Goal: Register for event/course

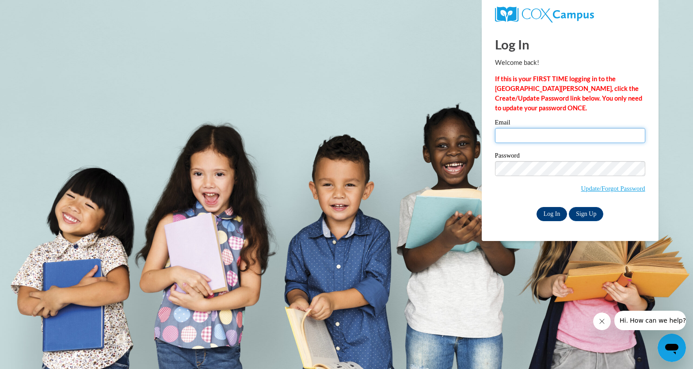
type input "[PERSON_NAME][EMAIL_ADDRESS][PERSON_NAME][DOMAIN_NAME]"
click at [551, 216] on input "Log In" at bounding box center [551, 214] width 31 height 14
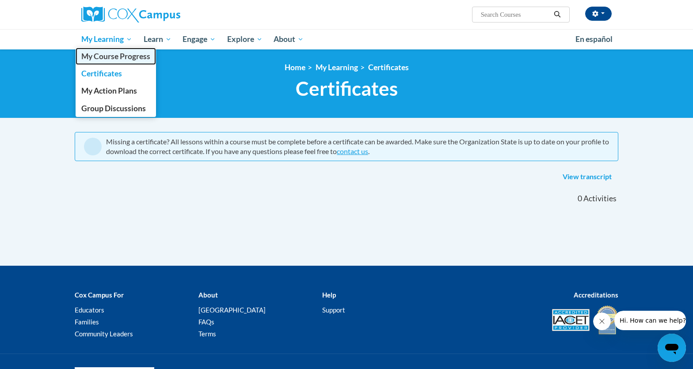
click at [117, 55] on span "My Course Progress" at bounding box center [115, 56] width 69 height 9
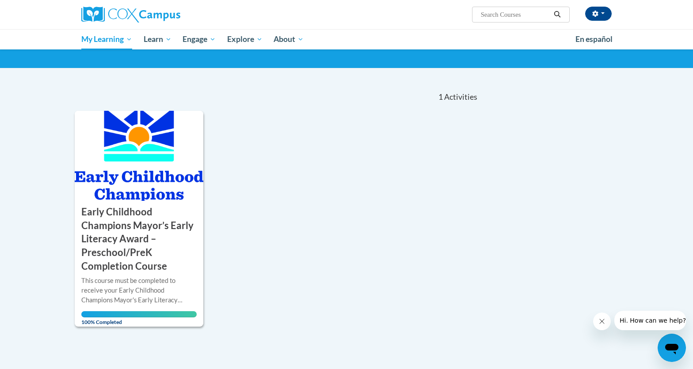
scroll to position [58, 0]
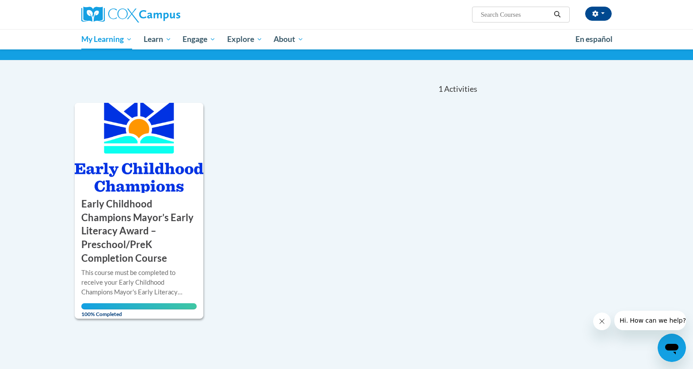
click at [669, 345] on icon "Open messaging window" at bounding box center [671, 349] width 13 height 11
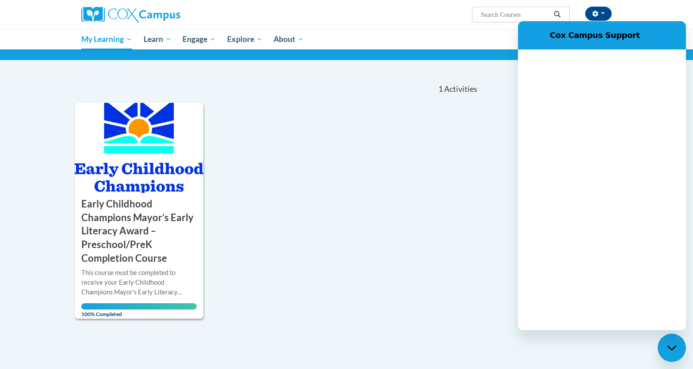
scroll to position [0, 0]
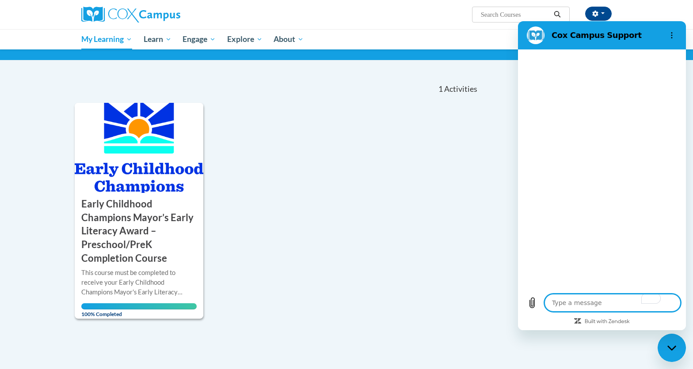
type textarea "x"
type textarea "H"
type textarea "x"
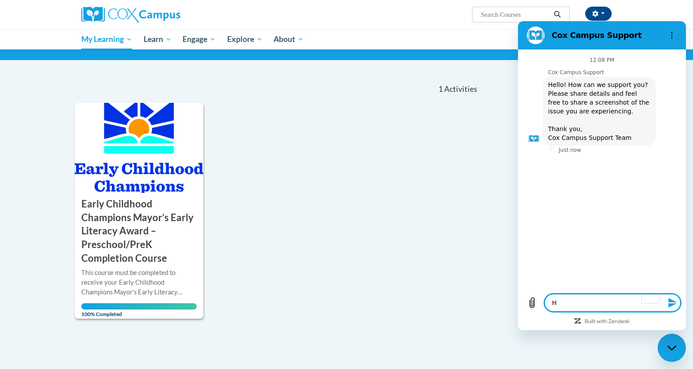
type textarea "Hi"
type textarea "x"
type textarea "Hi"
type textarea "x"
type textarea "Hi I"
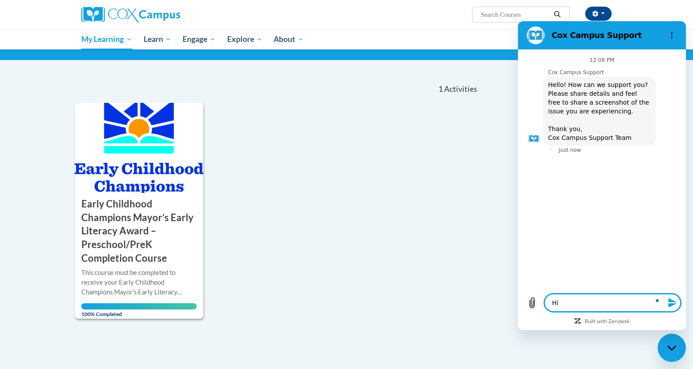
type textarea "x"
type textarea "Hi I"
type textarea "x"
type textarea "Hi I a"
type textarea "x"
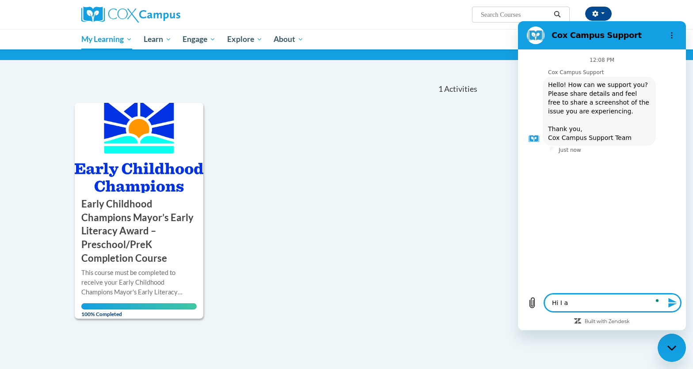
type textarea "Hi I am"
type textarea "x"
type textarea "Hi I am"
type textarea "x"
type textarea "Hi I am t"
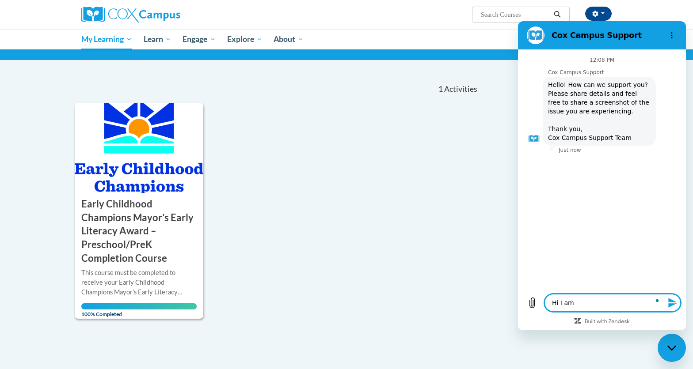
type textarea "x"
type textarea "Hi I am tr"
type textarea "x"
type textarea "Hi I am try"
type textarea "x"
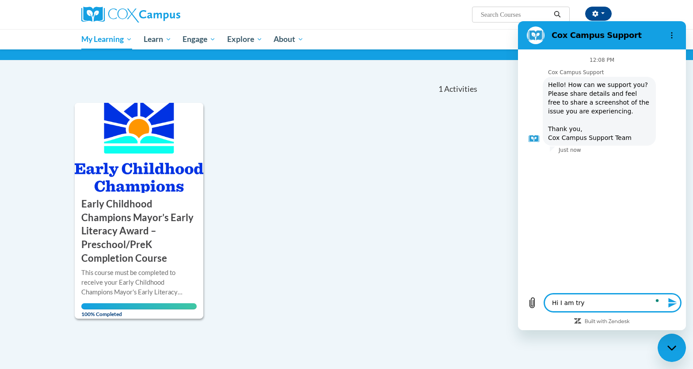
type textarea "Hi I am tryi"
type textarea "x"
type textarea "Hi I am tryin"
type textarea "x"
type textarea "Hi I am trying"
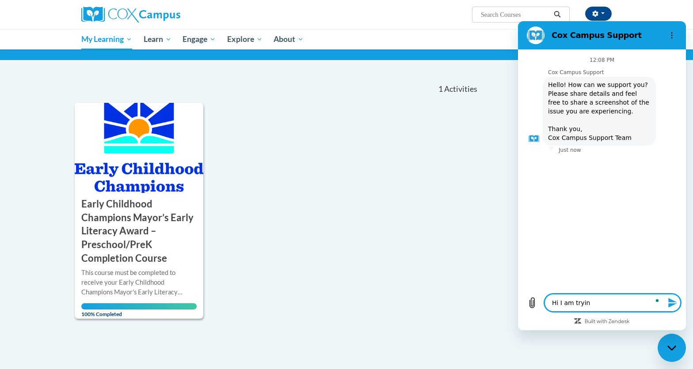
type textarea "x"
type textarea "Hi I am trying"
type textarea "x"
type textarea "Hi I am trying t"
type textarea "x"
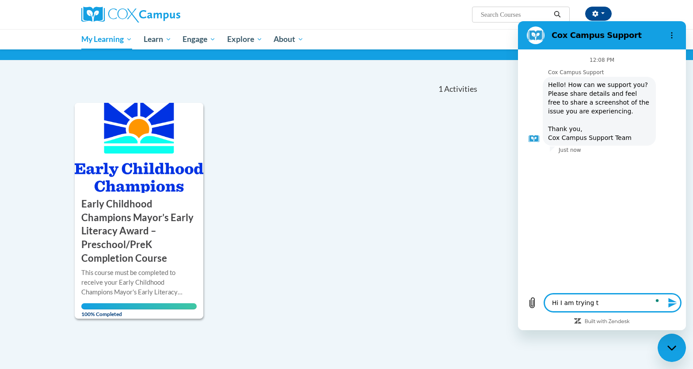
type textarea "Hi I am trying to"
type textarea "x"
type textarea "Hi I am trying to"
type textarea "x"
type textarea "Hi I am trying to t"
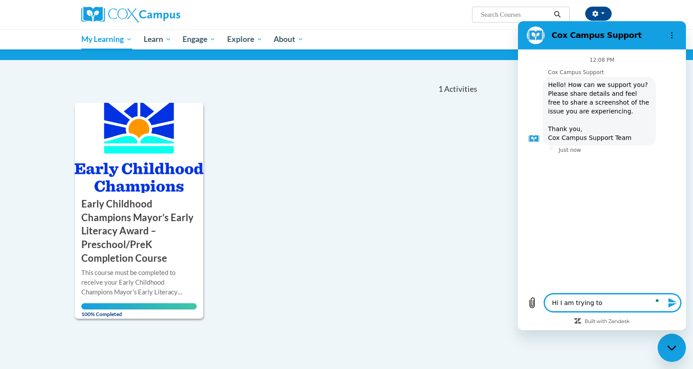
type textarea "x"
type textarea "Hi I am trying to ta"
type textarea "x"
type textarea "Hi I am trying to tak"
type textarea "x"
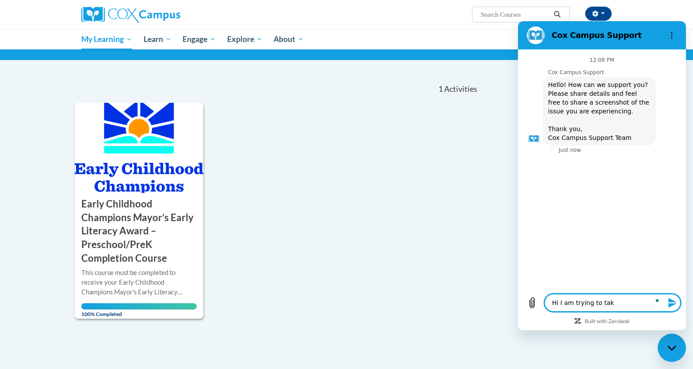
type textarea "Hi I am trying to take"
type textarea "x"
type textarea "Hi I am trying to take"
type textarea "x"
type textarea "Hi I am trying to take t"
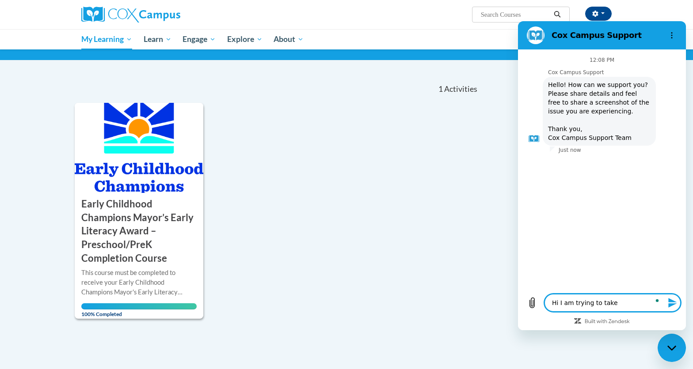
type textarea "x"
type textarea "Hi I am trying to take th"
type textarea "x"
type textarea "Hi I am trying to take the"
type textarea "x"
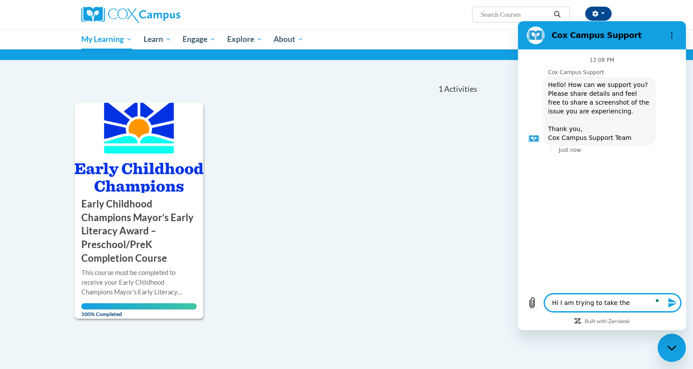
type textarea "Hi I am trying to take the"
type textarea "x"
type textarea "Hi I am trying to take the c"
type textarea "x"
type textarea "Hi I am trying to take the co"
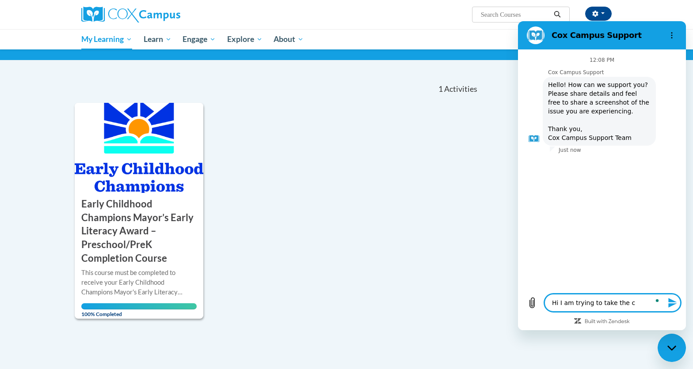
type textarea "x"
type textarea "Hi I am trying to take the cou"
type textarea "x"
type textarea "Hi I am trying to take the cour"
type textarea "x"
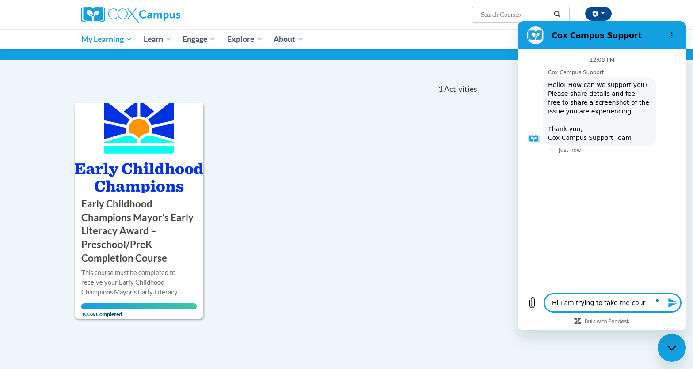
type textarea "Hi I am trying to take the cours"
type textarea "x"
type textarea "Hi I am trying to take the course"
type textarea "x"
type textarea "Hi I am trying to take the course"
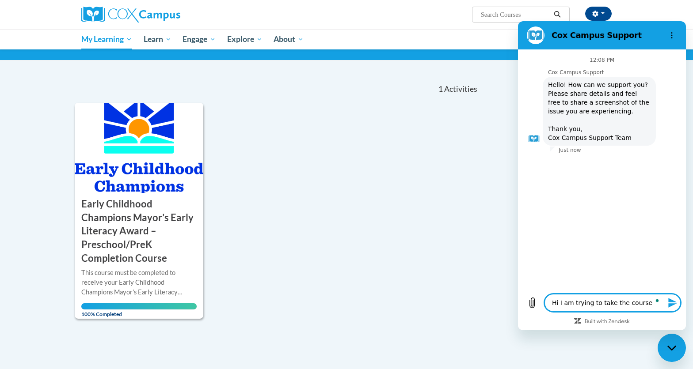
type textarea "x"
type textarea "Hi I am trying to take the course f"
type textarea "x"
type textarea "Hi I am trying to take the course fi"
type textarea "x"
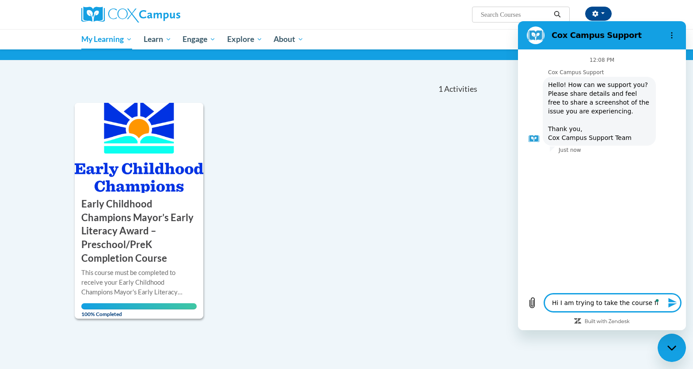
type textarea "Hi I am trying to take the course fir"
type textarea "x"
type textarea "Hi I am trying to take the course fir"
type textarea "x"
type textarea "Hi I am trying to take the course fir E"
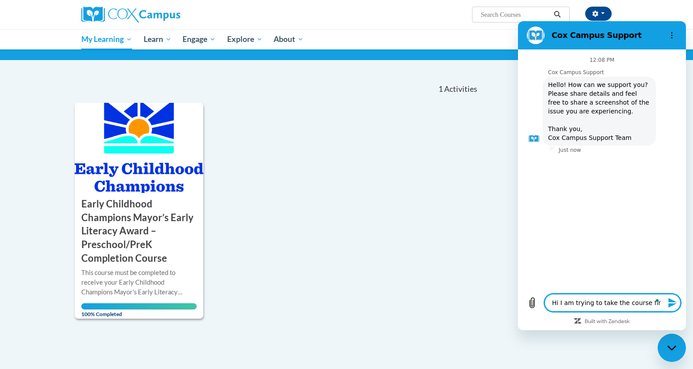
type textarea "x"
type textarea "Hi I am trying to take the course fir Ea"
type textarea "x"
type textarea "Hi I am trying to take the course fir Ear"
type textarea "x"
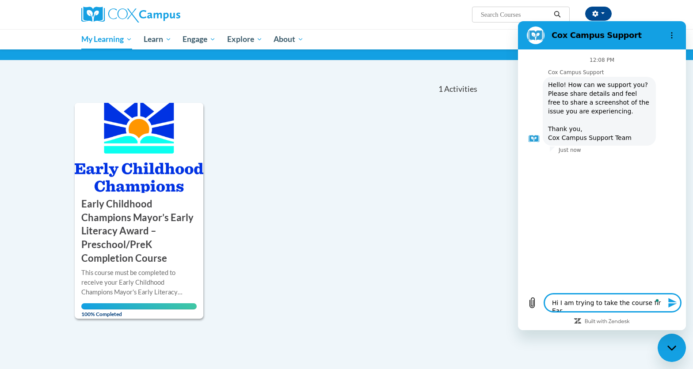
type textarea "Hi I am trying to take the course fir Eark"
type textarea "x"
type textarea "Hi I am trying to take the course fir Earky"
type textarea "x"
type textarea "Hi I am trying to take the course fir Earky"
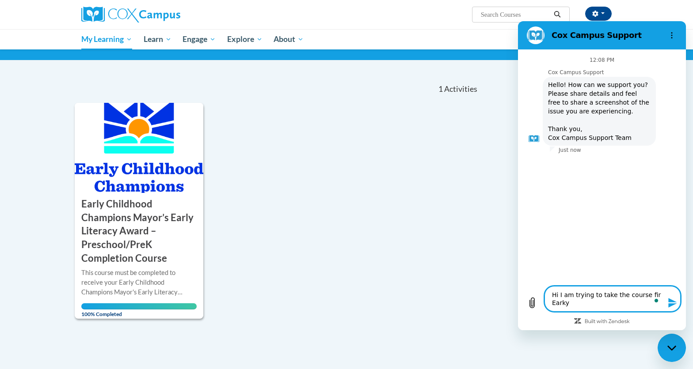
type textarea "x"
type textarea "Hi I am trying to take the course fir Earky"
type textarea "x"
type textarea "Hi I am trying to take the course fir Eark"
type textarea "x"
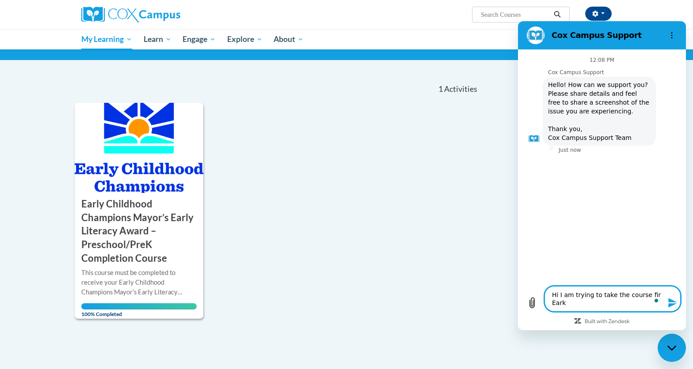
type textarea "Hi I am trying to take the course fir Ear"
type textarea "x"
type textarea "Hi I am trying to take the course fir Eark"
type textarea "x"
type textarea "Hi I am trying to take the course fir Earky"
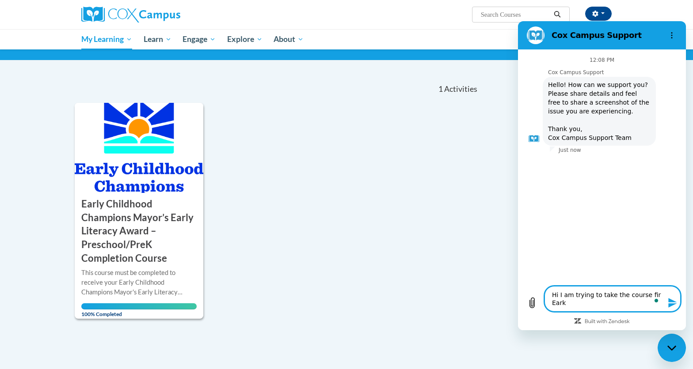
type textarea "x"
type textarea "Hi I am trying to take the course fir Earky"
type textarea "x"
type textarea "Hi I am trying to take the course fir Earky C"
type textarea "x"
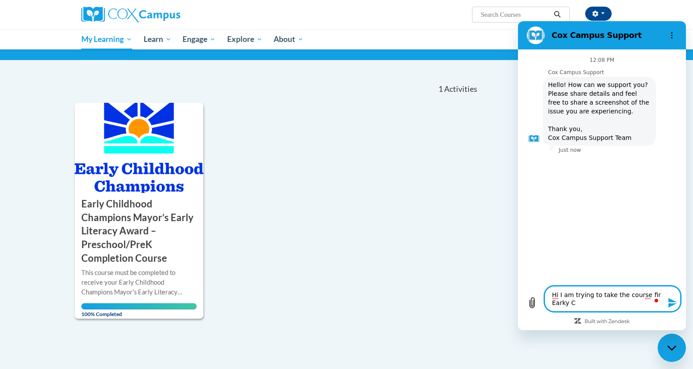
type textarea "Hi I am trying to take the course fir Earky"
type textarea "x"
type textarea "Hi I am trying to take the course fir Earky"
type textarea "x"
type textarea "Hi I am trying to take the course fir Eark"
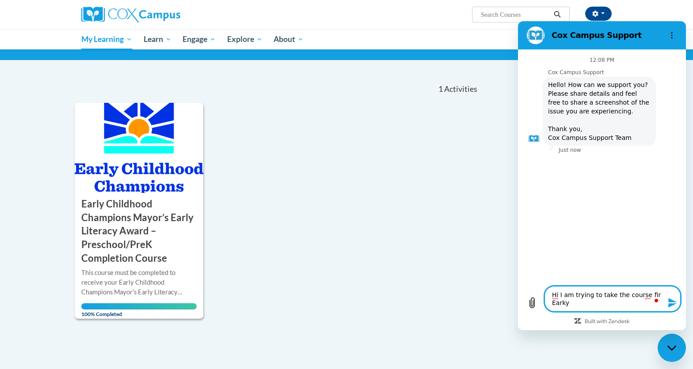
type textarea "x"
type textarea "Hi I am trying to take the course fir Ear"
type textarea "x"
type textarea "Hi I am trying to take the course fir [PERSON_NAME]"
type textarea "x"
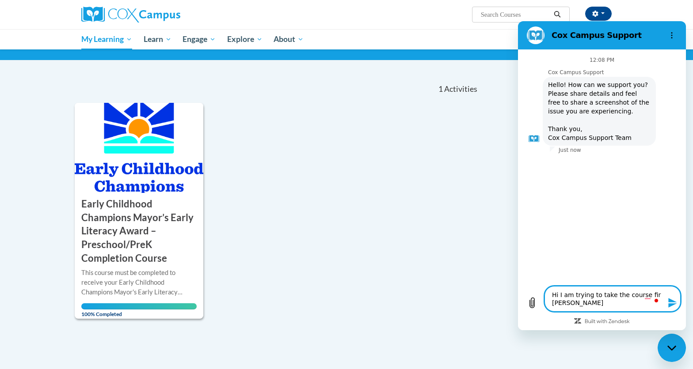
type textarea "Hi I am trying to take the course fir Early"
type textarea "x"
type textarea "Hi I am trying to take the course fir Early"
type textarea "x"
type textarea "Hi I am trying to take the course fir Early C"
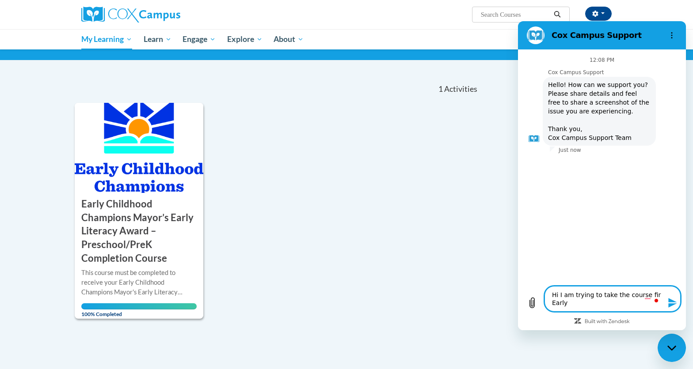
type textarea "x"
type textarea "Hi I am trying to take the course fir Early Ch"
type textarea "x"
type textarea "Hi I am trying to take the course fir Early [PERSON_NAME]"
type textarea "x"
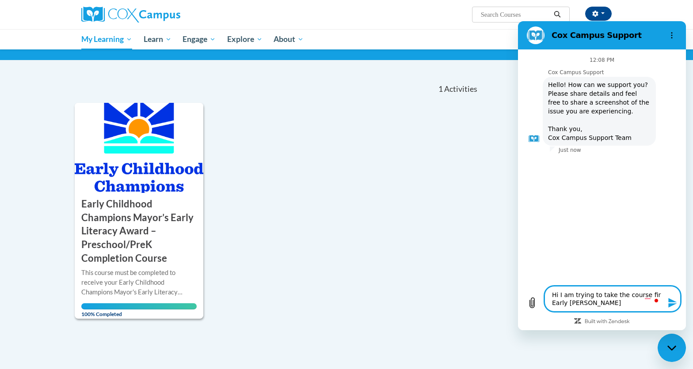
type textarea "Hi I am trying to take the course fir Early Chul"
type textarea "x"
type textarea "Hi I am trying to take the course fir Early Chuld"
type textarea "x"
type textarea "Hi I am trying to take the course fir Early Chuldh"
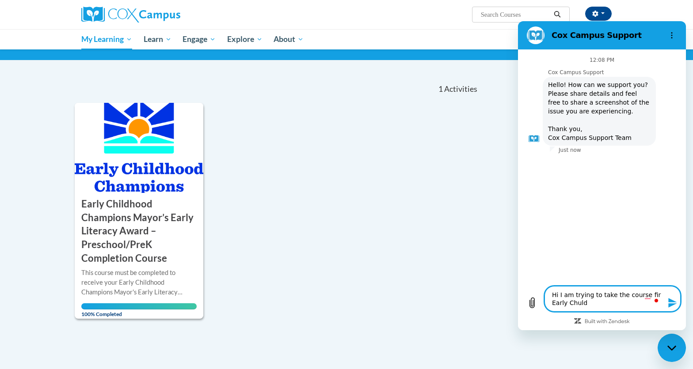
type textarea "x"
type textarea "Hi I am trying to take the course fir Early Chuldho"
type textarea "x"
type textarea "Hi I am trying to take the course fir Early Chuldhoo"
type textarea "x"
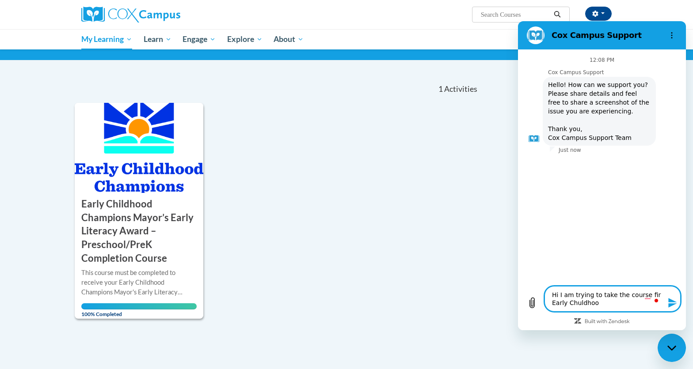
type textarea "Hi I am trying to take the course fir Early Chuldhood"
type textarea "x"
type textarea "Hi I am trying to take the course fir Early Chuldhood"
type textarea "x"
type textarea "Hi I am trying to take the course fir Early Chuldhood"
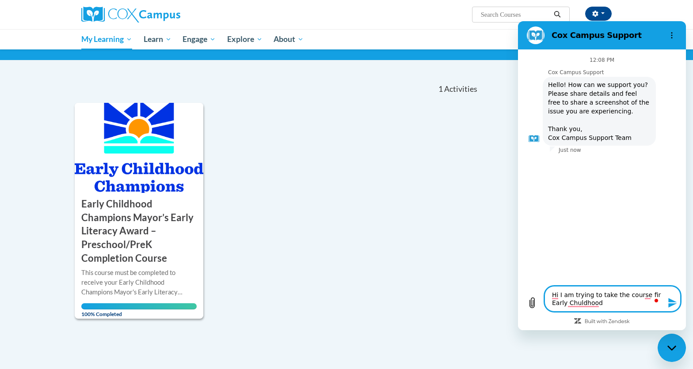
type textarea "x"
type textarea "Hi I am trying to take the course fir Early Chuldhoo"
type textarea "x"
type textarea "Hi I am trying to take the course fir Early Chuldho"
type textarea "x"
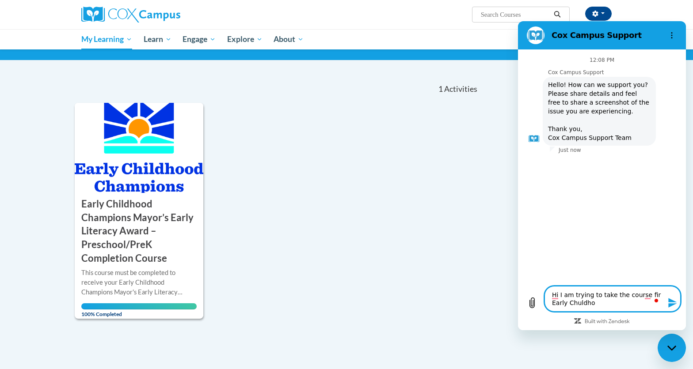
type textarea "Hi I am trying to take the course fir Early Chuldh"
type textarea "x"
type textarea "Hi I am trying to take the course fir Early Chuld"
type textarea "x"
type textarea "Hi I am trying to take the course fir Early Chul"
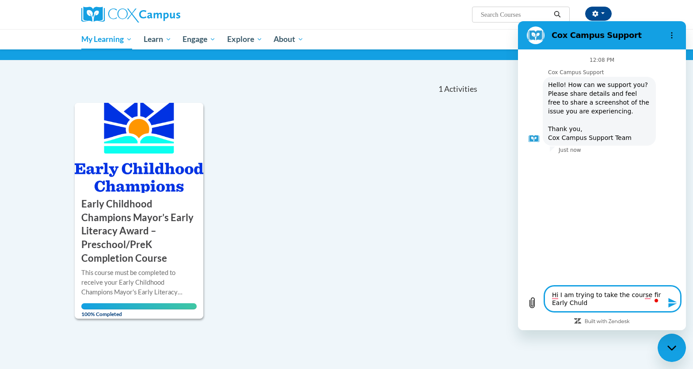
type textarea "x"
type textarea "Hi I am trying to take the course fir Early [PERSON_NAME]"
type textarea "x"
type textarea "Hi I am trying to take the course fir Early Ch"
type textarea "x"
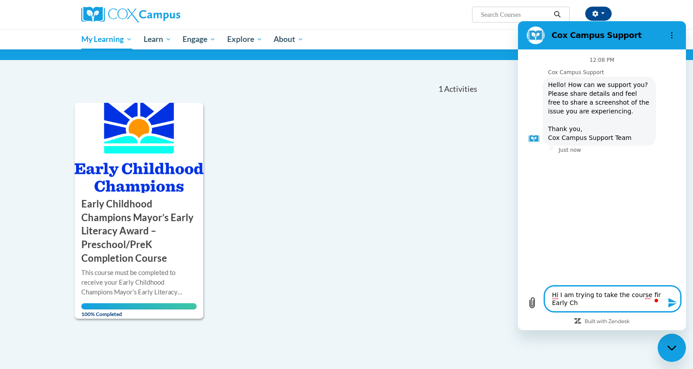
type textarea "Hi I am trying to take the course fir Early Cha"
type textarea "x"
type textarea "Hi I am trying to take the course fir Early Cham"
type textarea "x"
type textarea "Hi I am trying to take the course fir Early Champ"
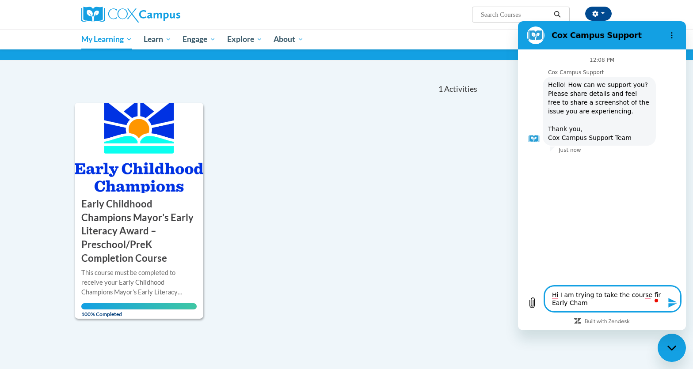
type textarea "x"
type textarea "Hi I am trying to take the course fir Early Champi"
type textarea "x"
type textarea "Hi I am trying to take the course fir Early Champio"
type textarea "x"
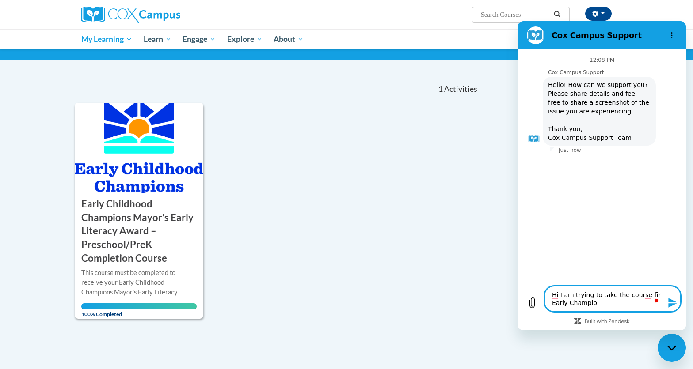
type textarea "Hi I am trying to take the course fir Early Champion"
type textarea "x"
type textarea "Hi I am trying to take the course fir Early Champions"
type textarea "x"
type textarea "Hi I am trying to take the course fir Early Champions"
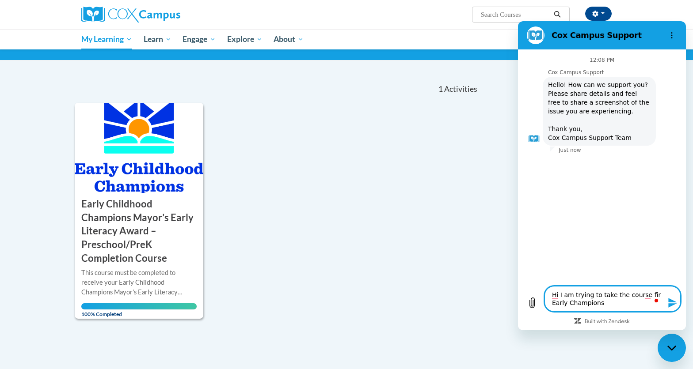
type textarea "x"
type textarea "Hi I am trying to take the course fir Early Champions"
type textarea "x"
type textarea "Hi I am trying to take the course fir Early Champion"
type textarea "x"
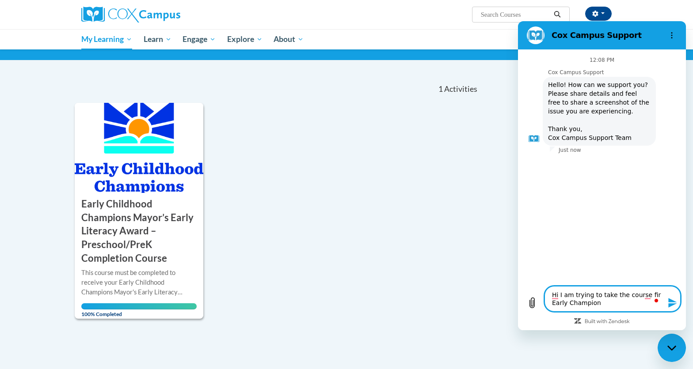
type textarea "Hi I am trying to take the course fir Early Champio"
type textarea "x"
type textarea "Hi I am trying to take the course fir Early Champi"
type textarea "x"
type textarea "Hi I am trying to take the course fir Early Champ"
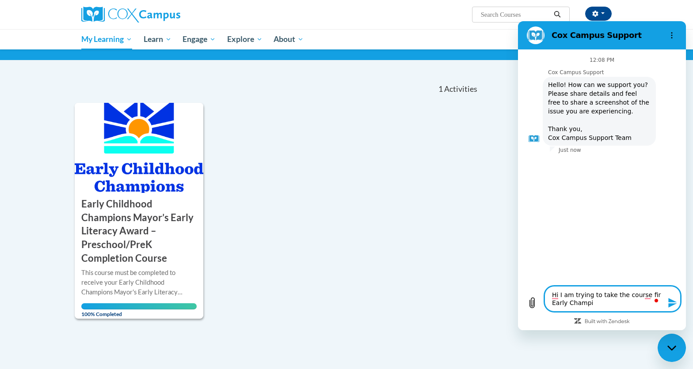
type textarea "x"
type textarea "Hi I am trying to take the course fir Early Cham"
type textarea "x"
type textarea "Hi I am trying to take the course fir Early Cha"
type textarea "x"
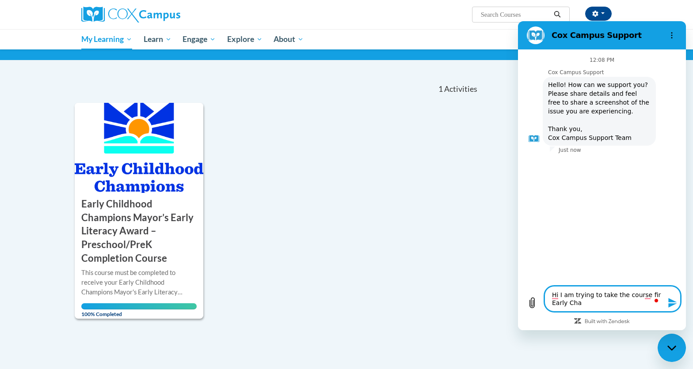
type textarea "Hi I am trying to take the course fir Early Ch"
type textarea "x"
type textarea "Hi I am trying to take the course fir Early C"
type textarea "x"
type textarea "Hi I am trying to take the course fir Early Ch"
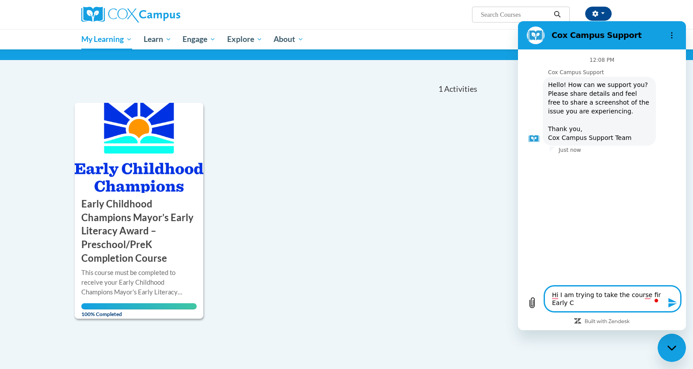
type textarea "x"
type textarea "Hi I am trying to take the course fir Early Chi"
type textarea "x"
type textarea "Hi I am trying to take the course fir Early Chil"
type textarea "x"
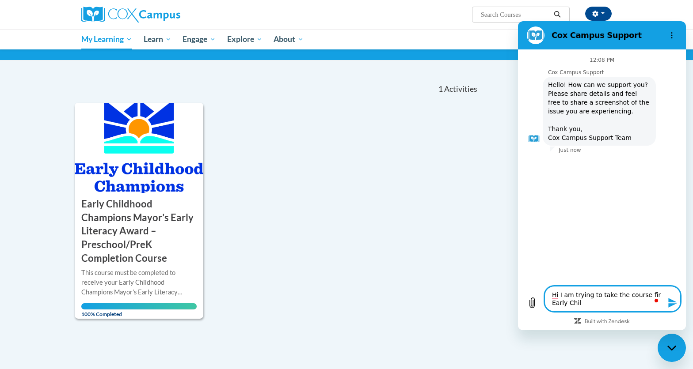
type textarea "Hi I am trying to take the course fir Early Child"
type textarea "x"
type textarea "Hi I am trying to take the course fir Early Childh"
type textarea "x"
type textarea "Hi I am trying to take the course fir Early Childho"
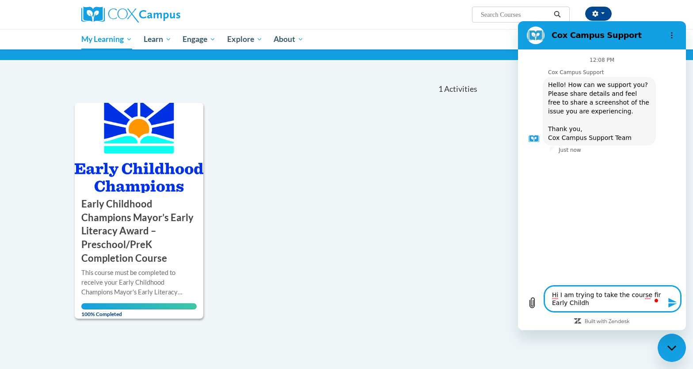
type textarea "x"
type textarea "Hi I am trying to take the course fir Early Childhoo"
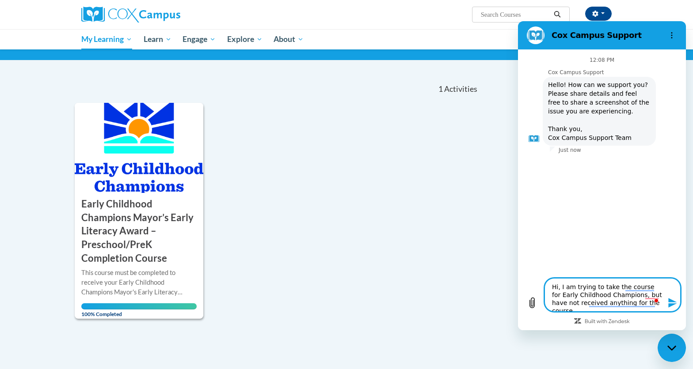
click at [671, 302] on icon "Send message" at bounding box center [672, 303] width 8 height 10
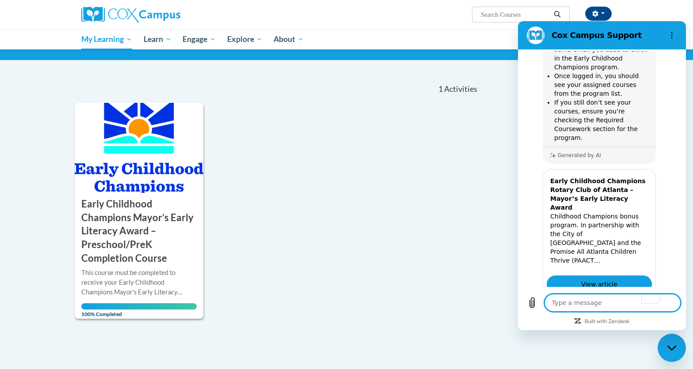
scroll to position [194, 0]
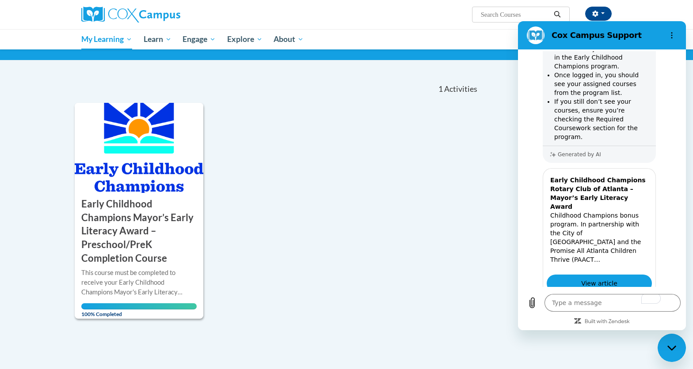
click at [634, 330] on button "Yes" at bounding box center [637, 338] width 26 height 17
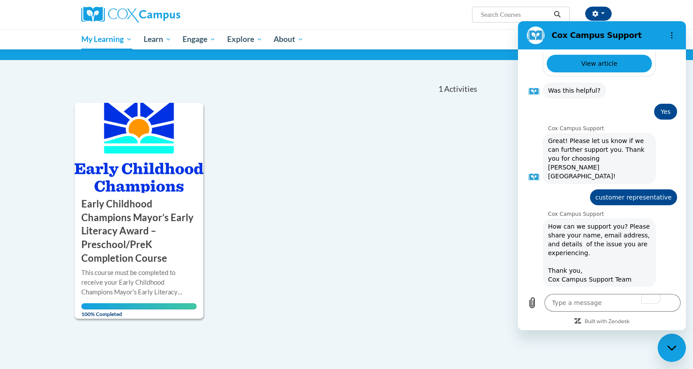
scroll to position [414, 0]
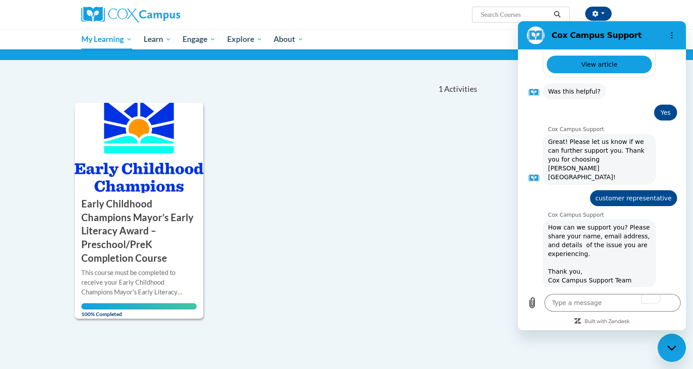
click at [656, 345] on span "Next" at bounding box center [654, 350] width 15 height 11
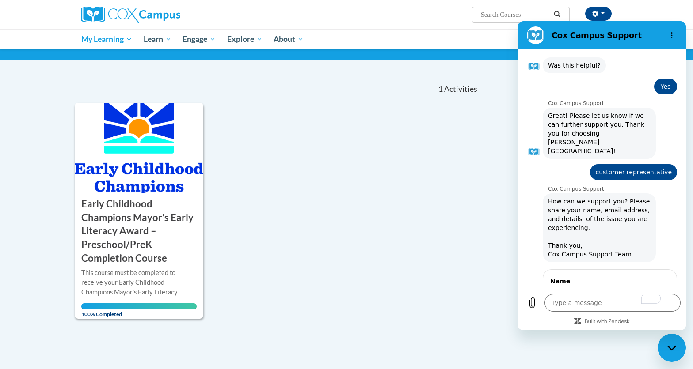
scroll to position [452, 0]
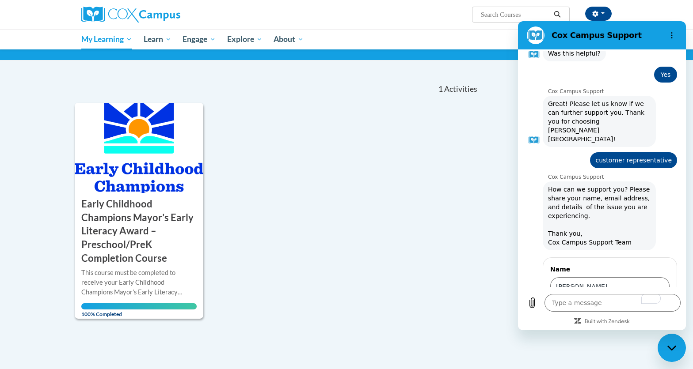
click at [592, 315] on input "Email" at bounding box center [609, 324] width 119 height 19
click at [654, 341] on button "Send" at bounding box center [654, 350] width 30 height 18
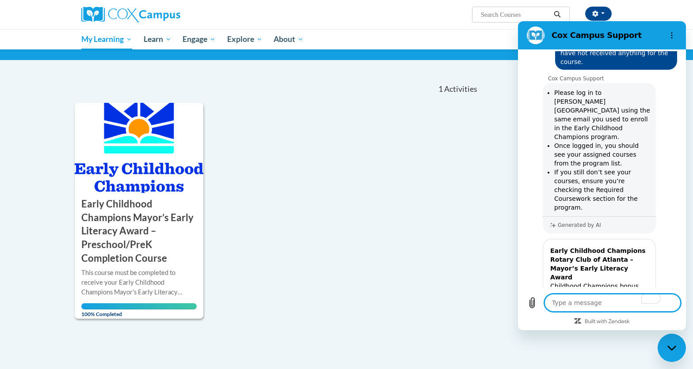
scroll to position [99, 0]
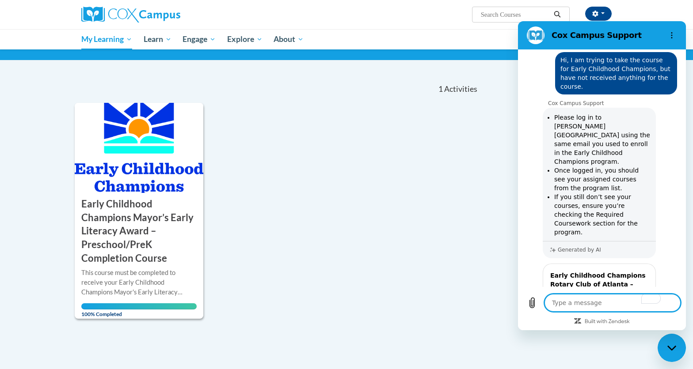
click at [387, 149] on div "EARLY CHILDHOOD CHAMPIONS Early Childhood Champions Mayor’s Early Literacy Awar…" at bounding box center [277, 211] width 404 height 216
